Goal: Information Seeking & Learning: Learn about a topic

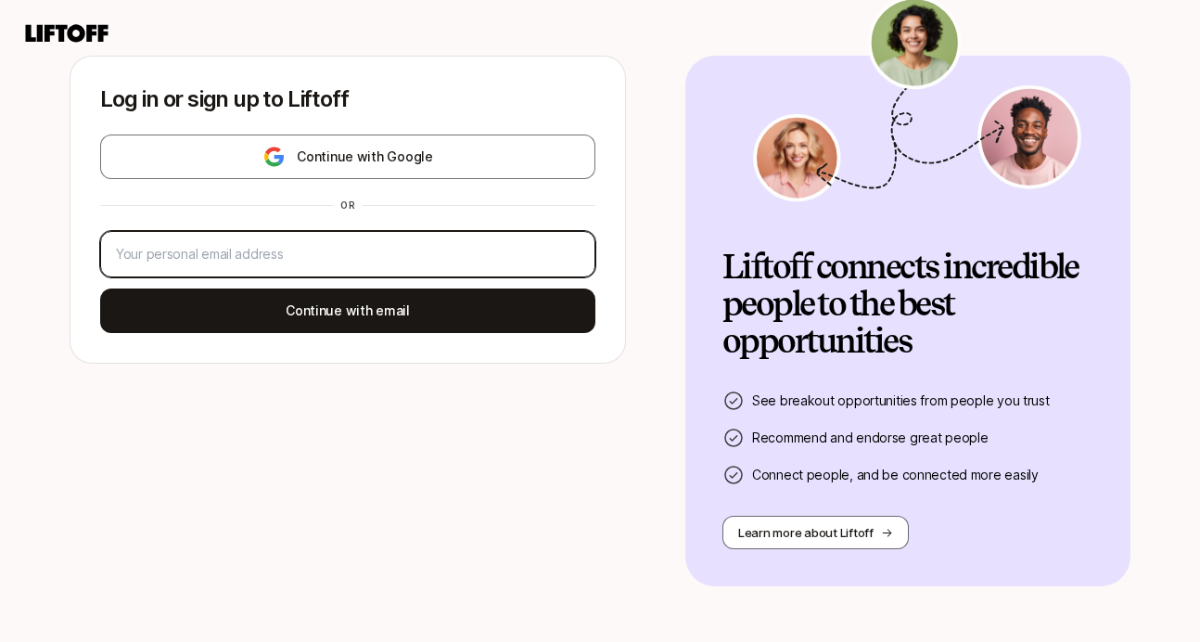
click at [226, 258] on input "email" at bounding box center [348, 254] width 464 height 22
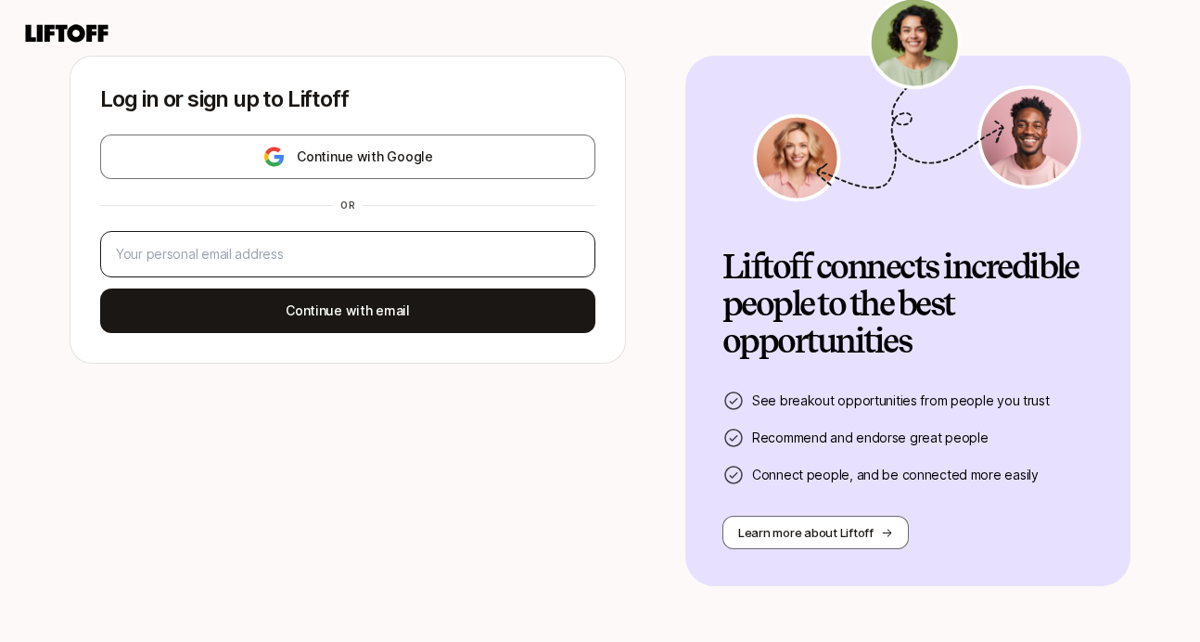
click at [338, 266] on div at bounding box center [347, 254] width 495 height 46
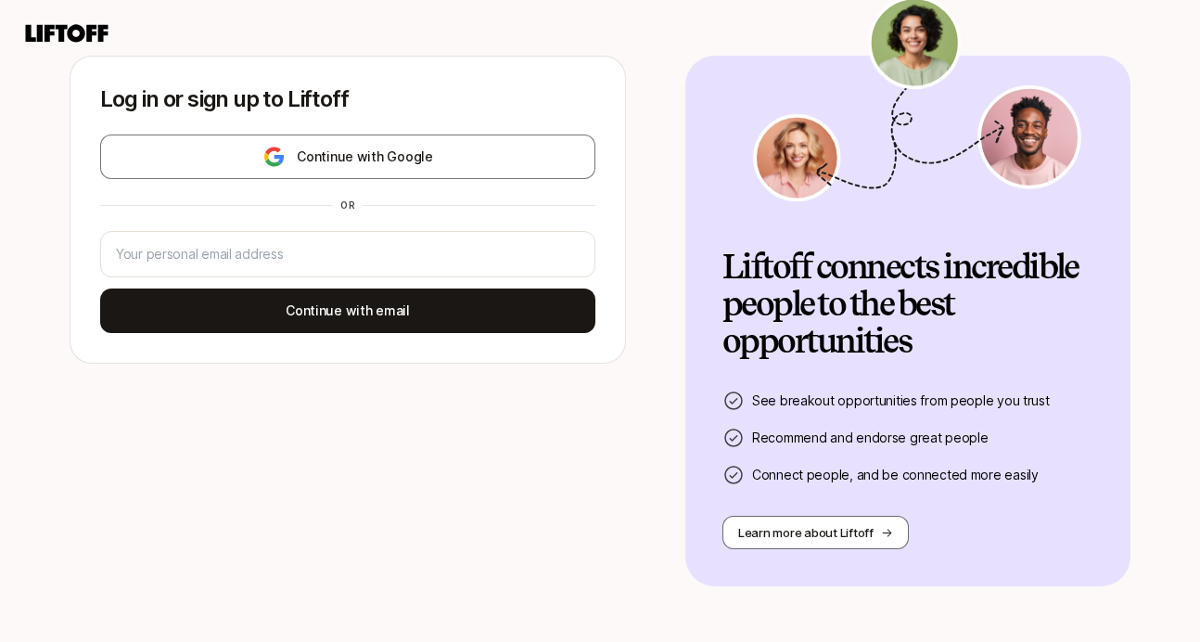
click at [350, 181] on div "Continue with Google or Continue with email" at bounding box center [347, 233] width 495 height 198
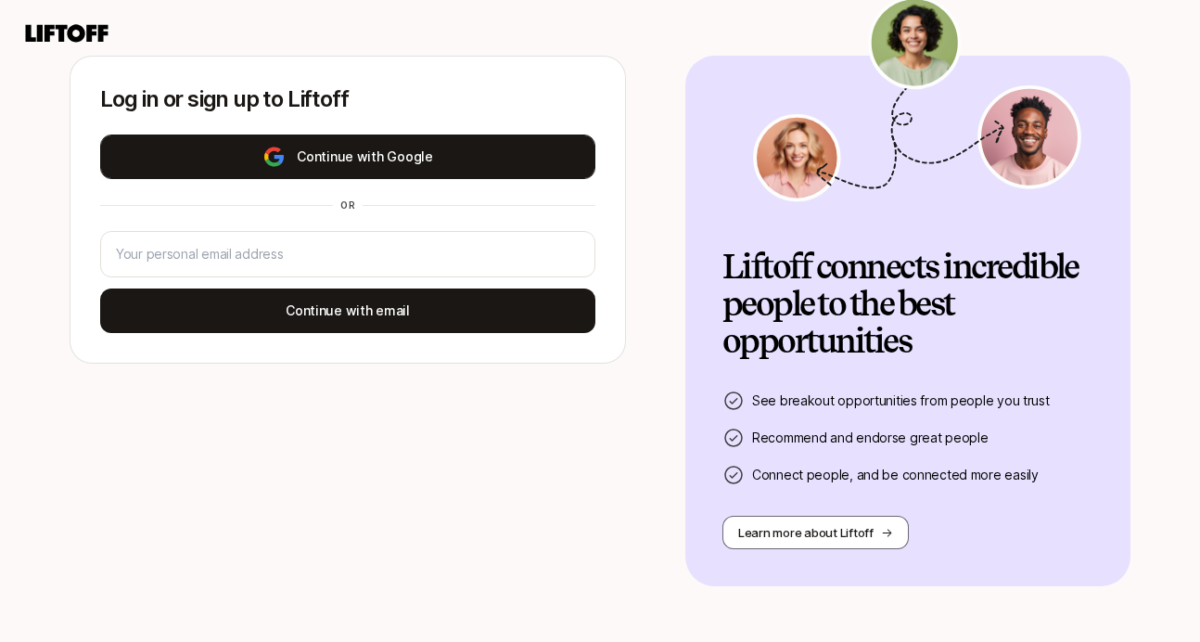
click at [340, 159] on button "Continue with Google" at bounding box center [347, 156] width 495 height 44
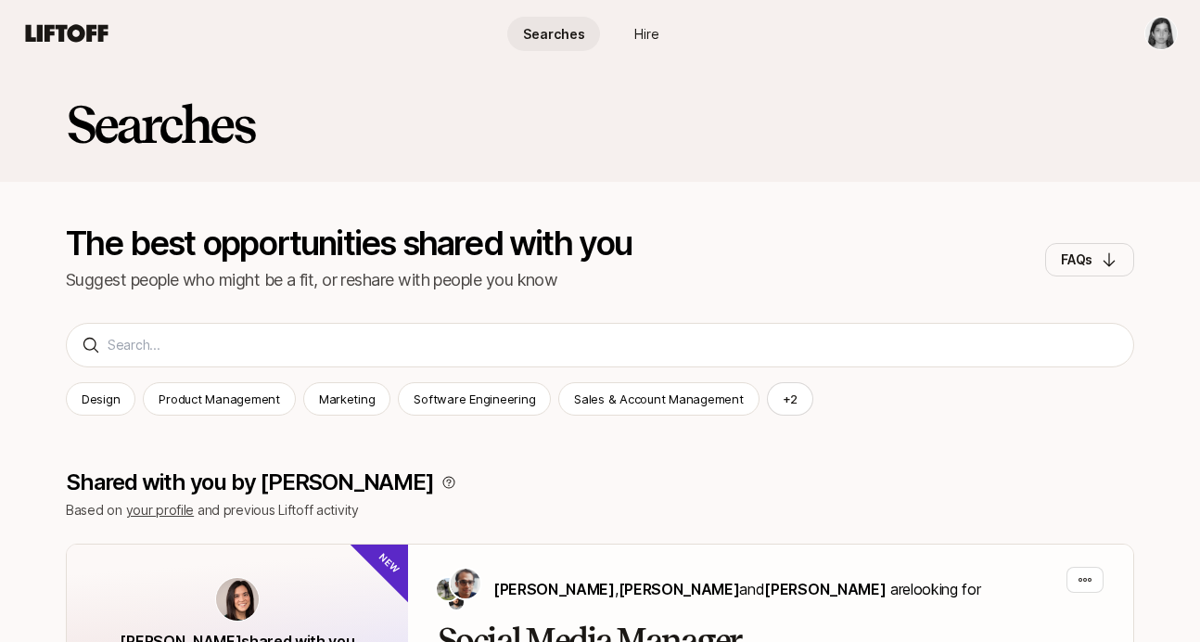
click at [381, 331] on div "Searches The best opportunities shared with you Suggest people who might be a f…" at bounding box center [600, 202] width 1200 height 271
click at [235, 404] on p "Product Management" at bounding box center [219, 398] width 121 height 19
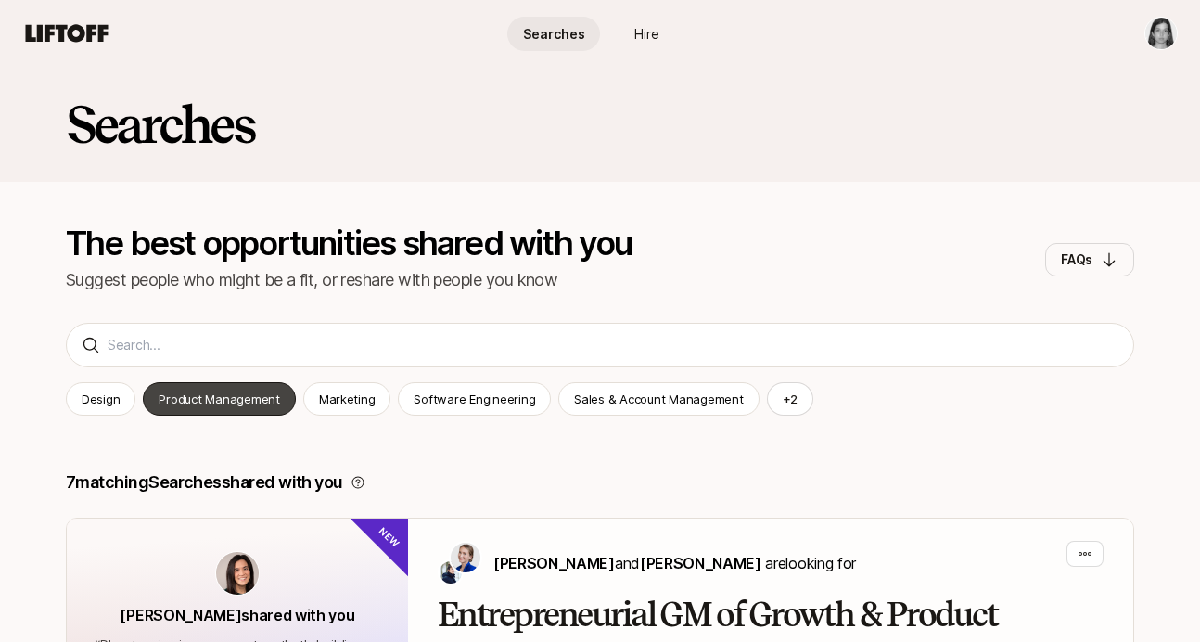
click at [240, 395] on p "Product Management" at bounding box center [219, 398] width 121 height 19
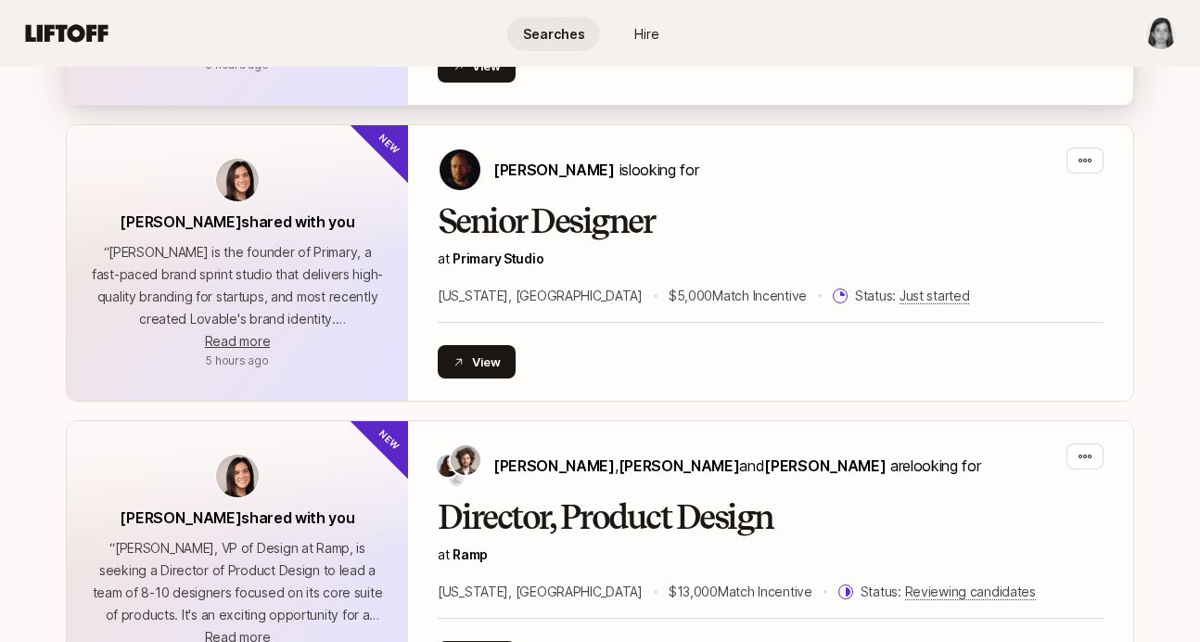
scroll to position [723, 0]
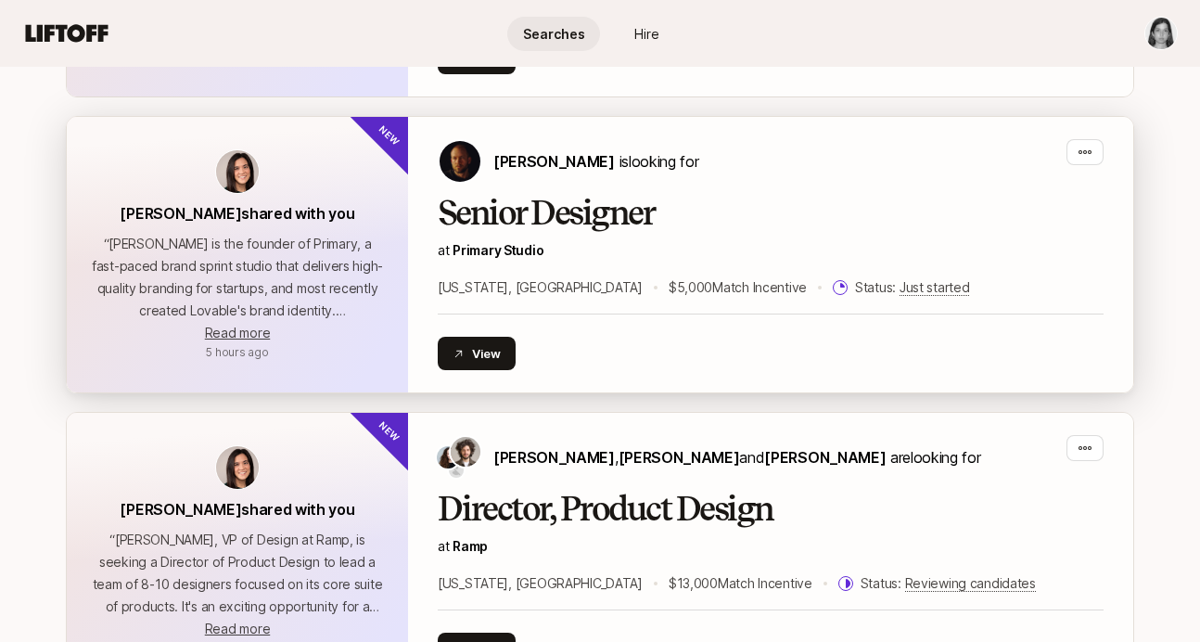
click at [541, 205] on h2 "Senior Designer" at bounding box center [771, 213] width 666 height 37
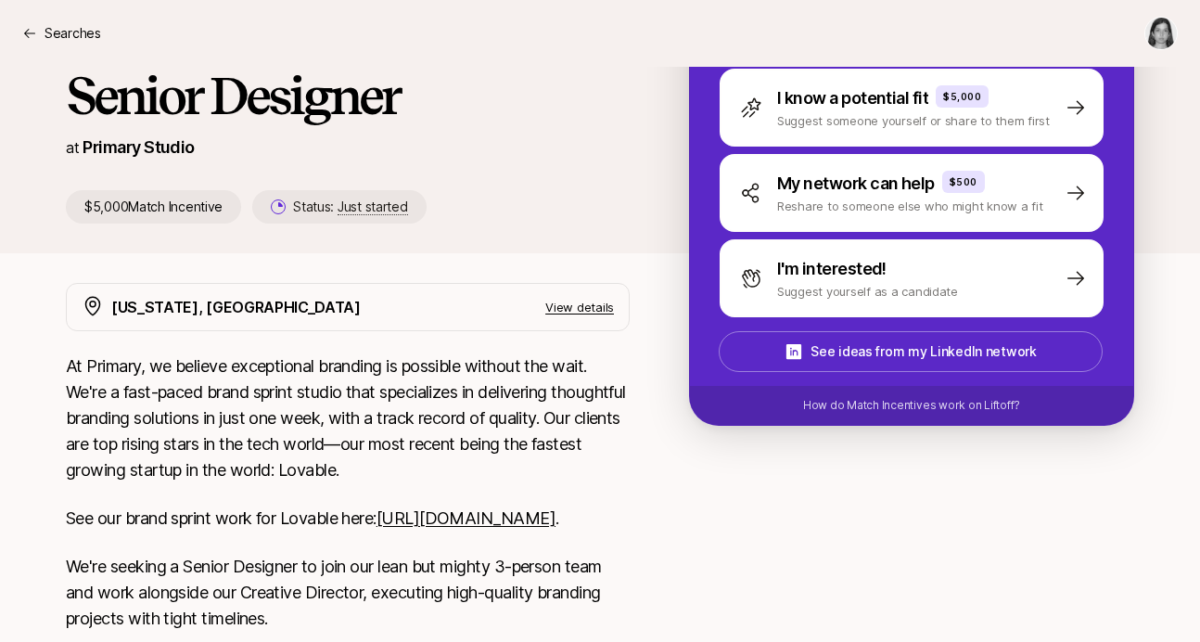
scroll to position [261, 0]
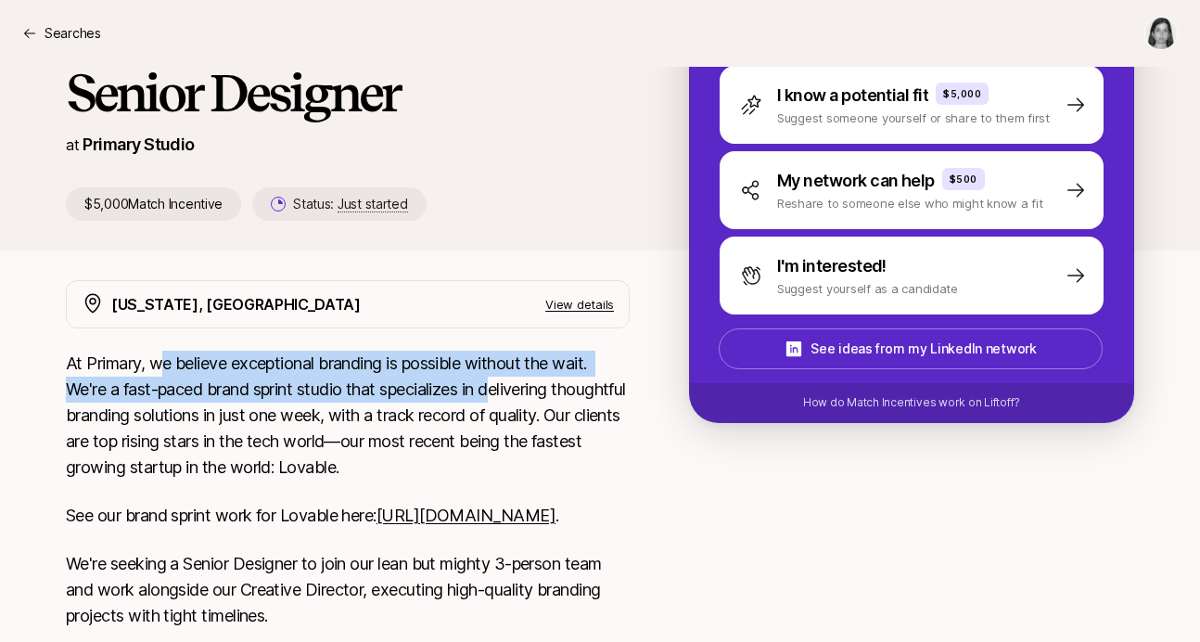
drag, startPoint x: 159, startPoint y: 369, endPoint x: 499, endPoint y: 392, distance: 340.1
click at [499, 391] on p "At Primary, we believe exceptional branding is possible without the wait. We're…" at bounding box center [348, 415] width 564 height 130
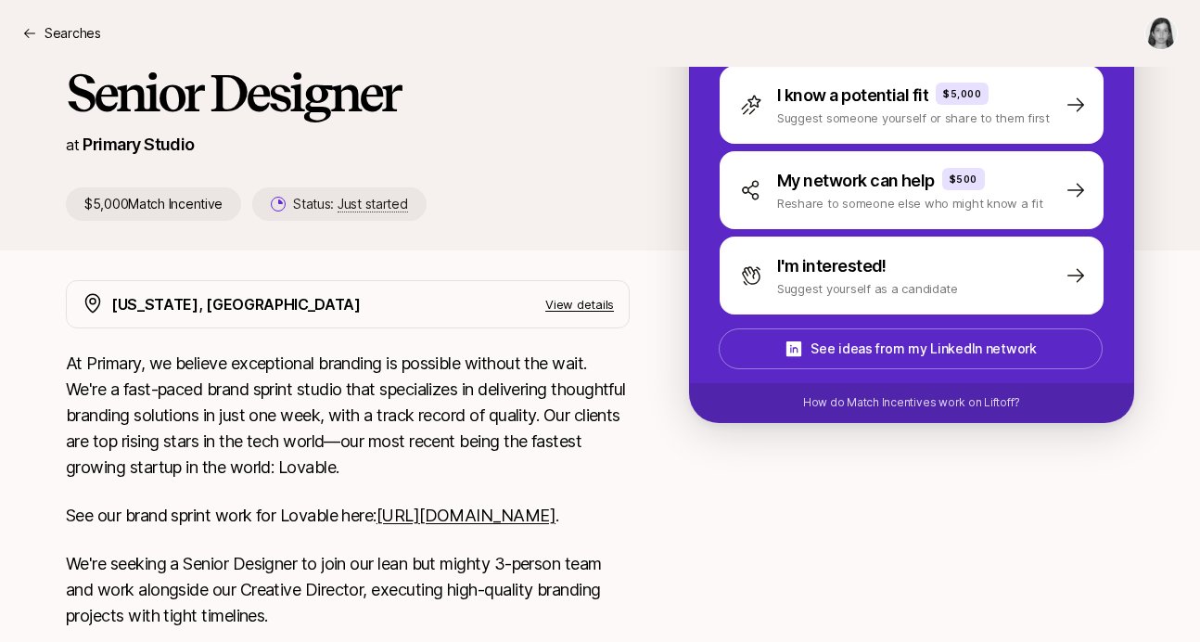
click at [184, 461] on p "At Primary, we believe exceptional branding is possible without the wait. We're…" at bounding box center [348, 415] width 564 height 130
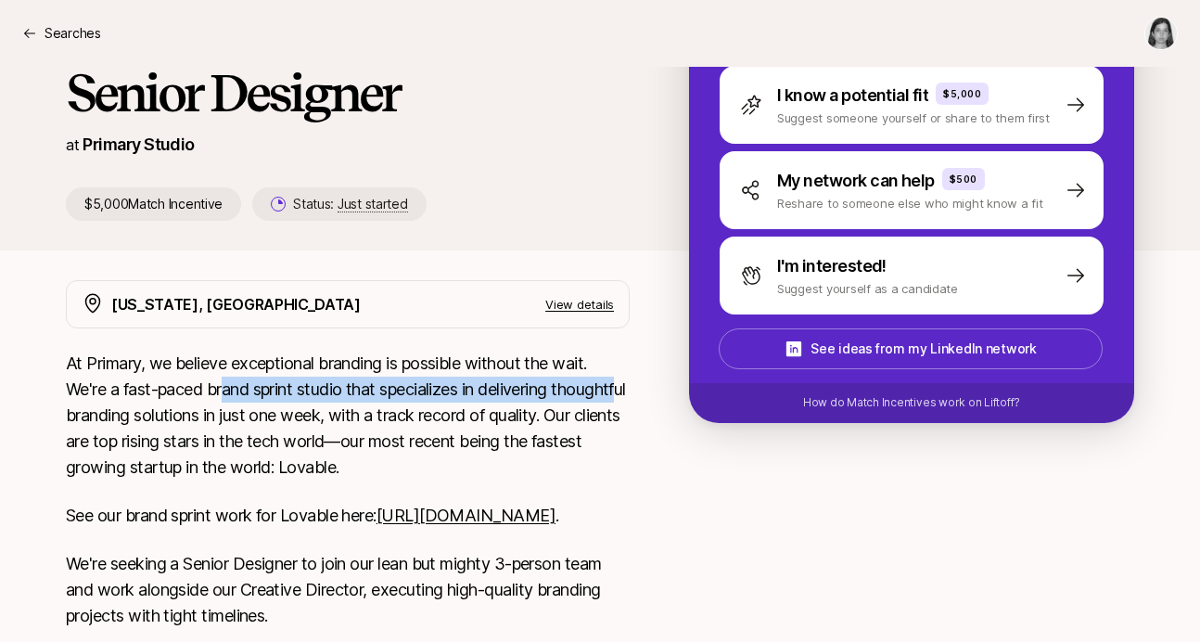
drag, startPoint x: 130, startPoint y: 405, endPoint x: 257, endPoint y: 390, distance: 127.9
click at [255, 390] on p "At Primary, we believe exceptional branding is possible without the wait. We're…" at bounding box center [348, 415] width 564 height 130
click at [285, 389] on p "At Primary, we believe exceptional branding is possible without the wait. We're…" at bounding box center [348, 415] width 564 height 130
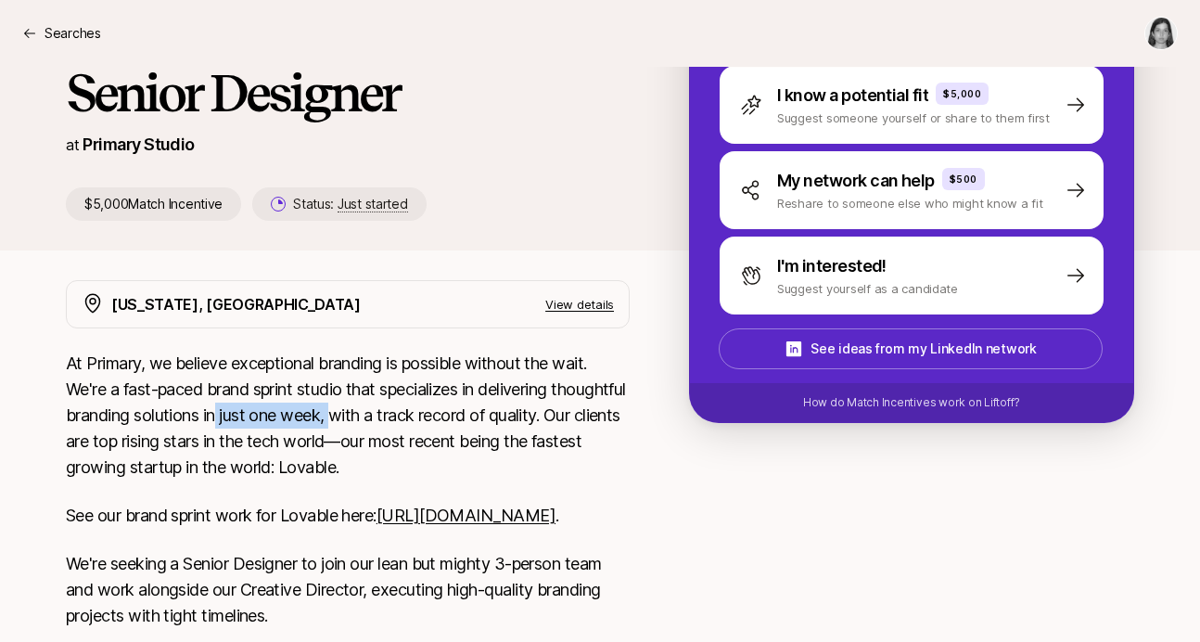
drag, startPoint x: 301, startPoint y: 413, endPoint x: 415, endPoint y: 416, distance: 114.1
click at [415, 416] on p "At Primary, we believe exceptional branding is possible without the wait. We're…" at bounding box center [348, 415] width 564 height 130
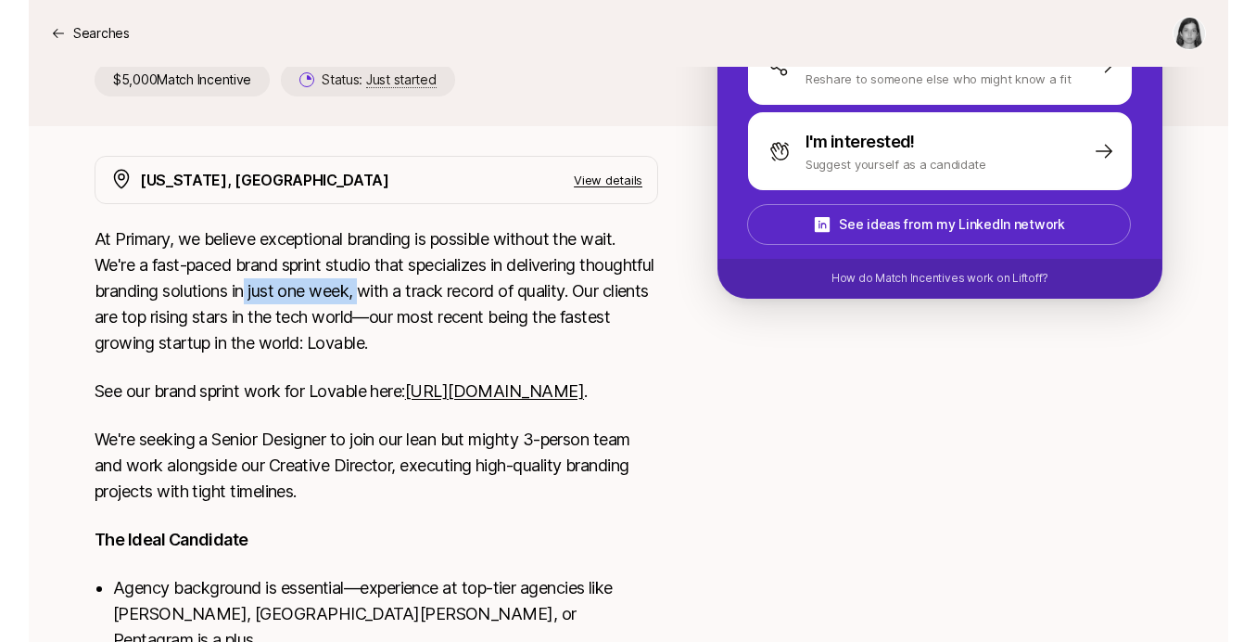
scroll to position [397, 0]
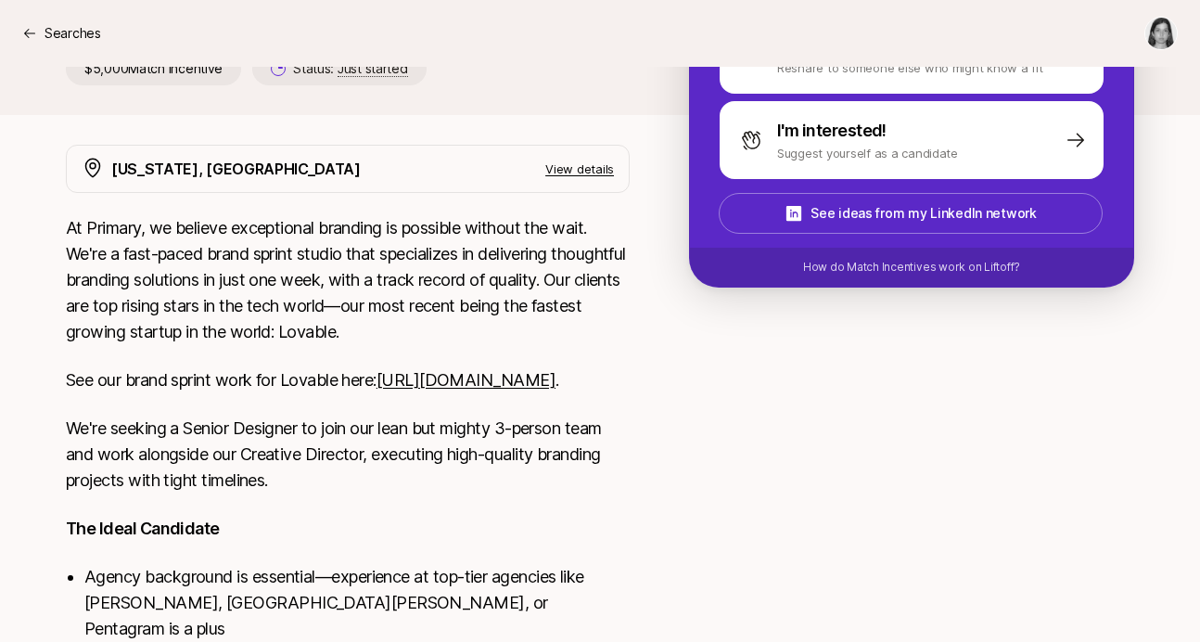
click at [415, 393] on p "See our brand sprint work for Lovable here: [URL][DOMAIN_NAME] ." at bounding box center [348, 380] width 564 height 26
click at [376, 389] on link "[URL][DOMAIN_NAME]" at bounding box center [465, 379] width 179 height 19
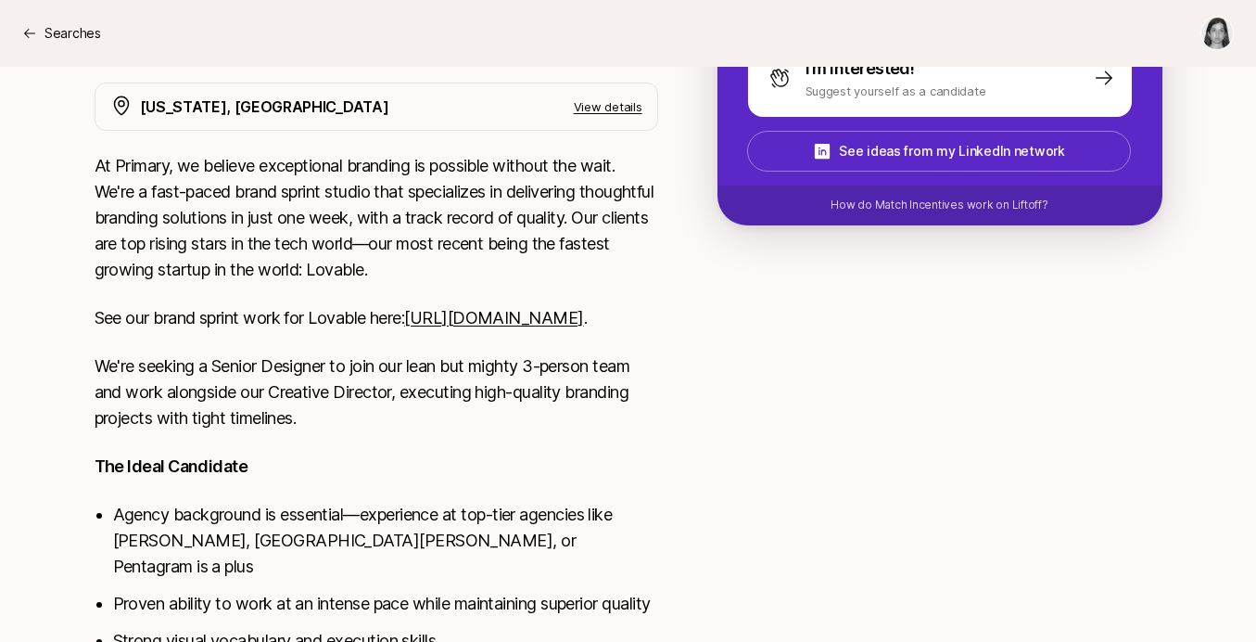
scroll to position [616, 0]
